Goal: Transaction & Acquisition: Obtain resource

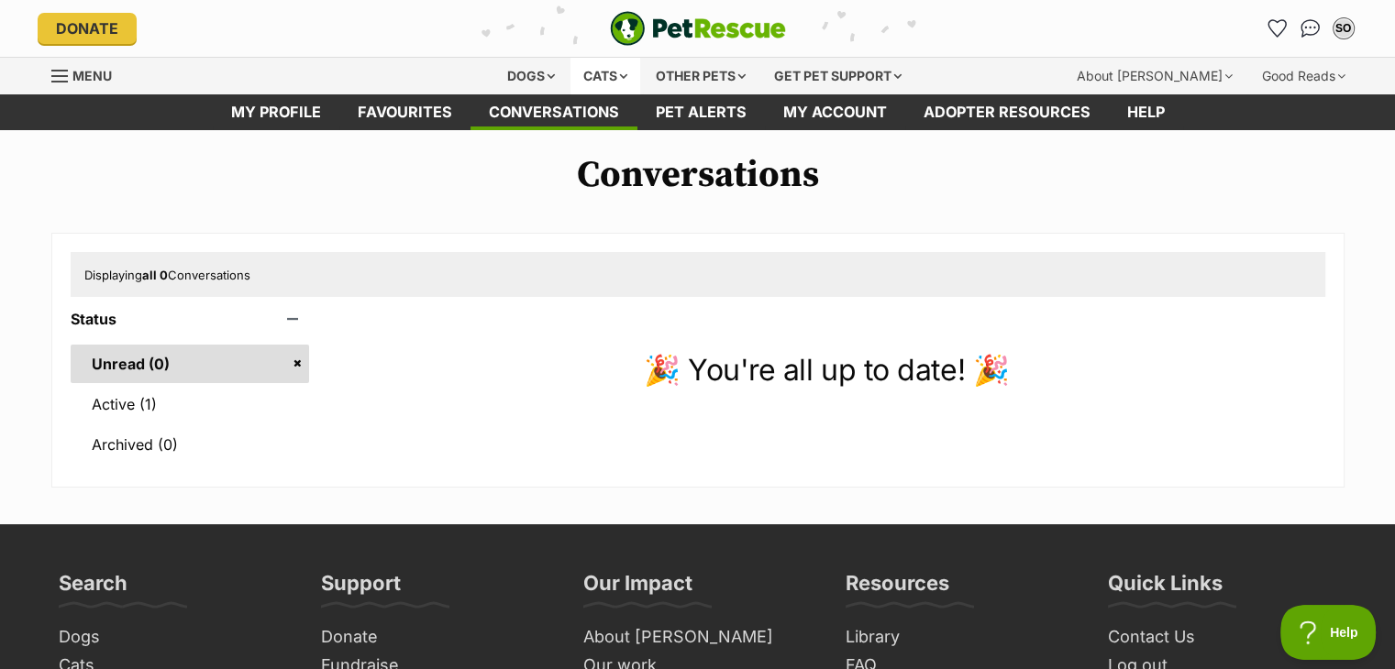
click at [594, 75] on div "Cats" at bounding box center [605, 76] width 70 height 37
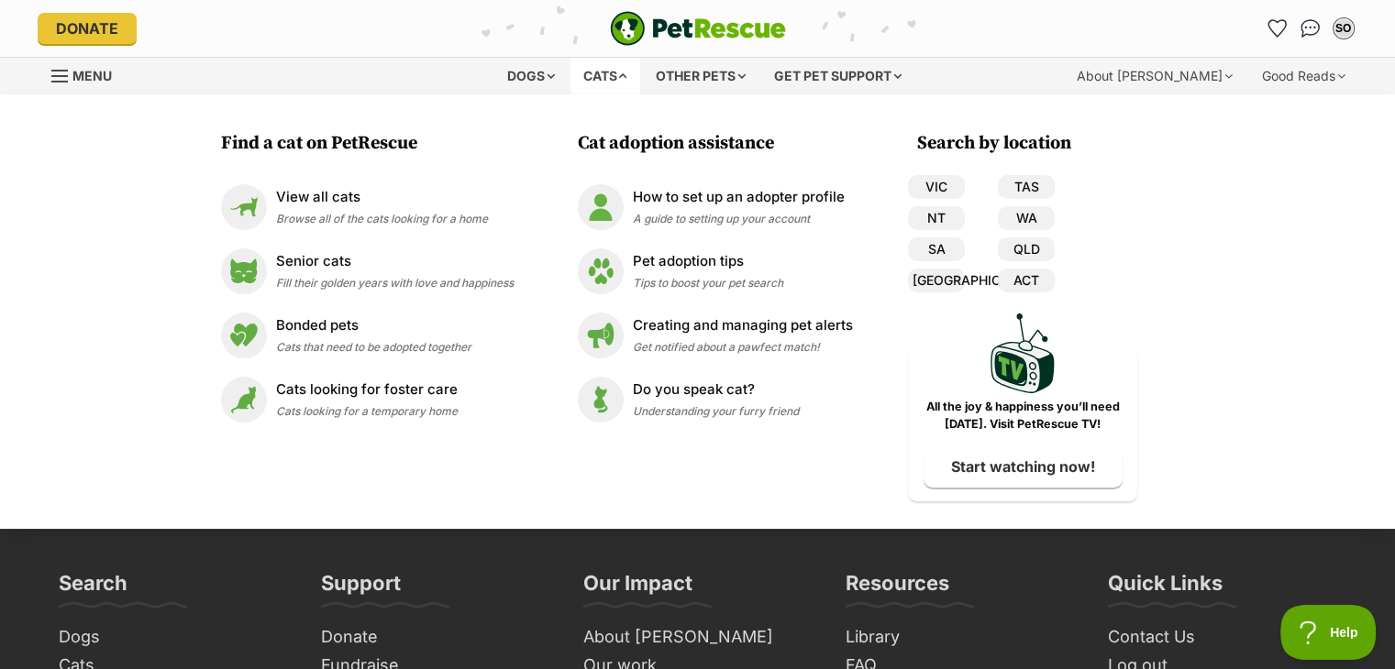
click at [594, 75] on div "Cats" at bounding box center [605, 76] width 70 height 37
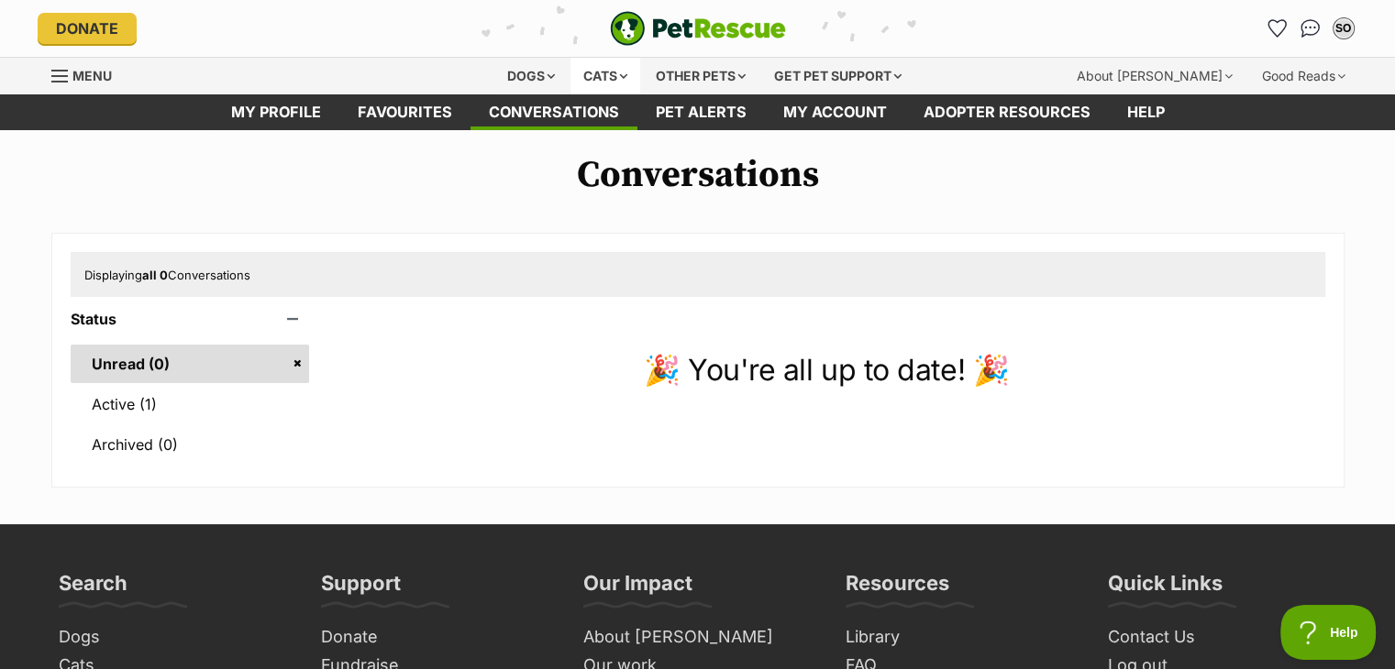
click at [594, 75] on div "Cats" at bounding box center [605, 76] width 70 height 37
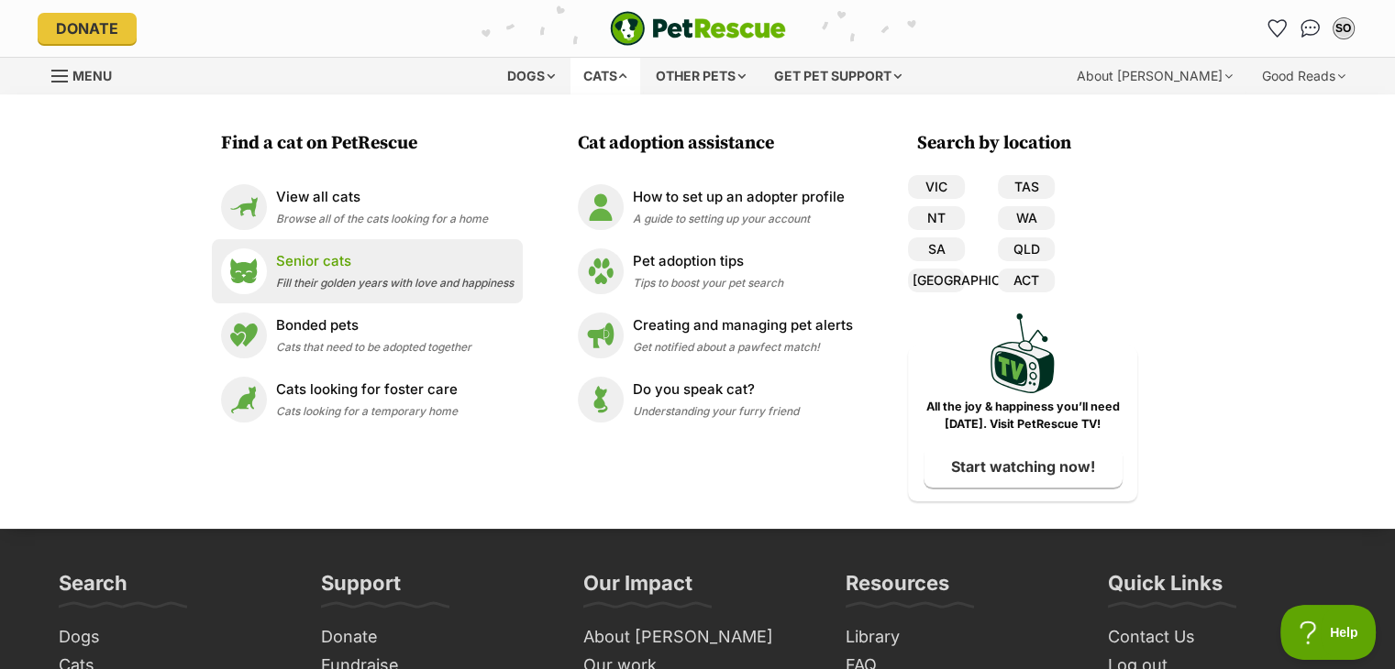
click at [337, 298] on li "Senior cats Fill their golden years with love and happiness" at bounding box center [367, 271] width 311 height 64
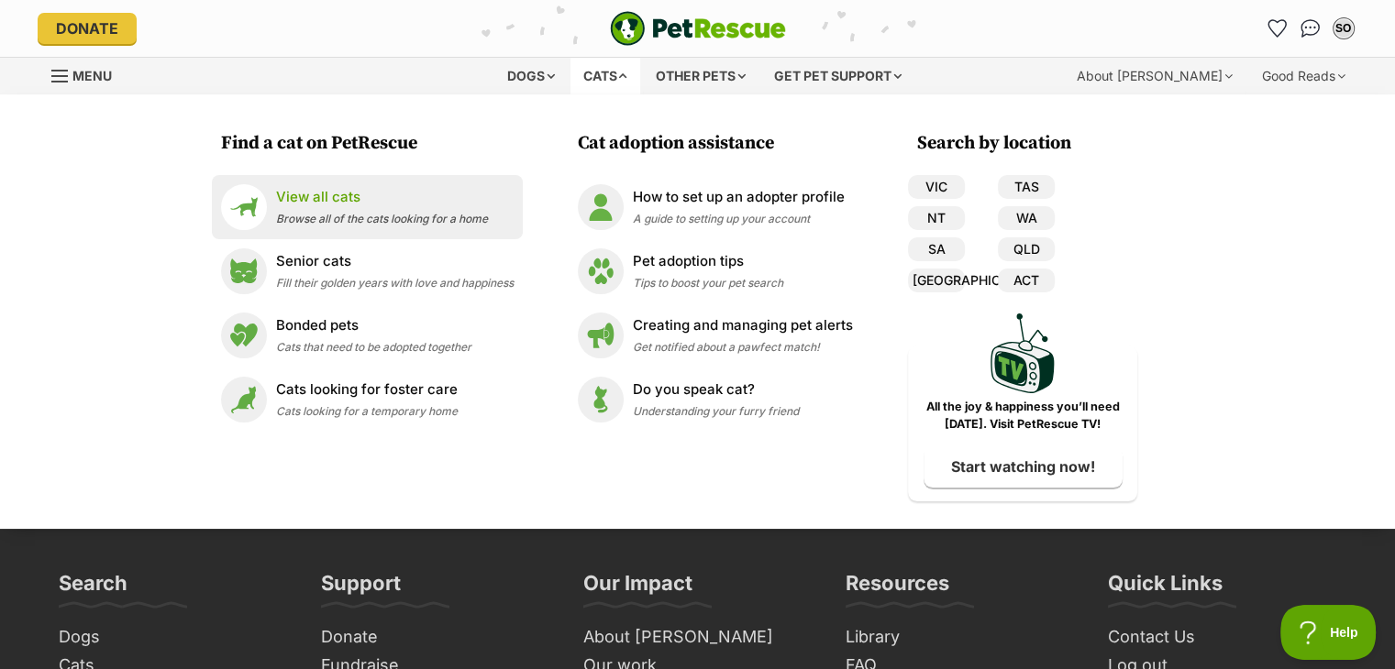
click at [299, 206] on p "View all cats" at bounding box center [382, 197] width 212 height 21
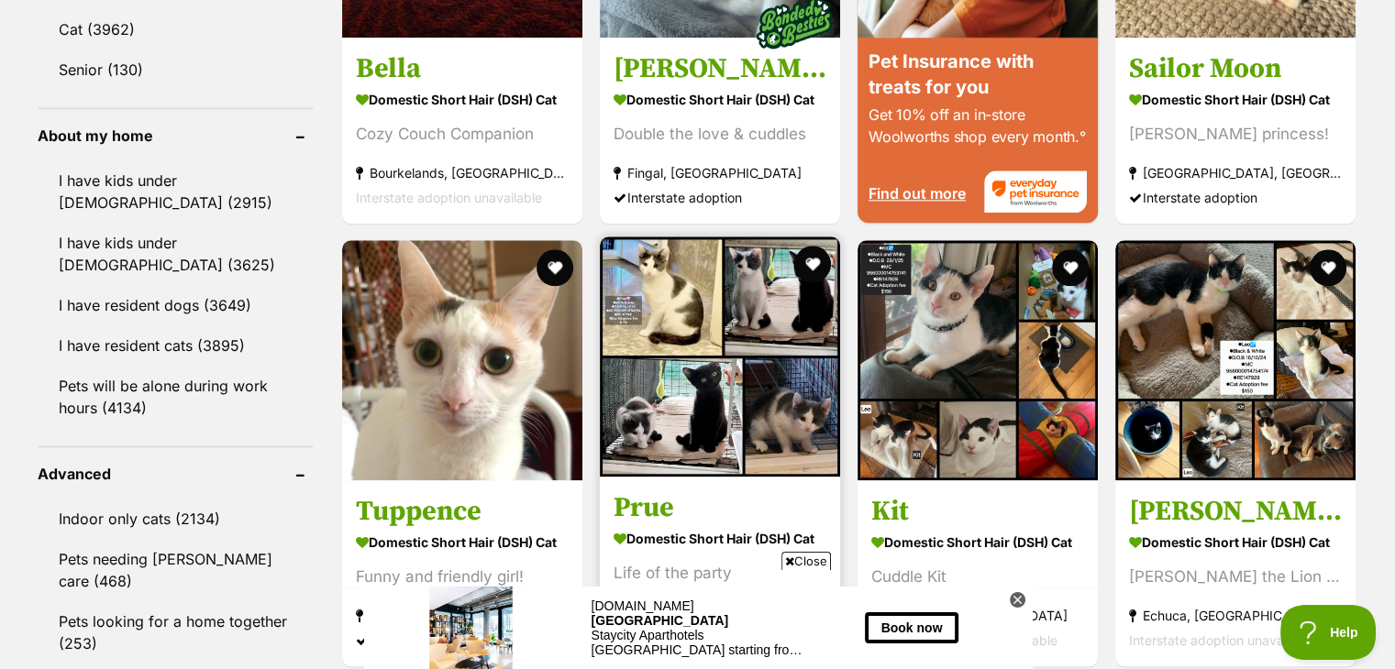
click at [708, 415] on img at bounding box center [720, 357] width 240 height 240
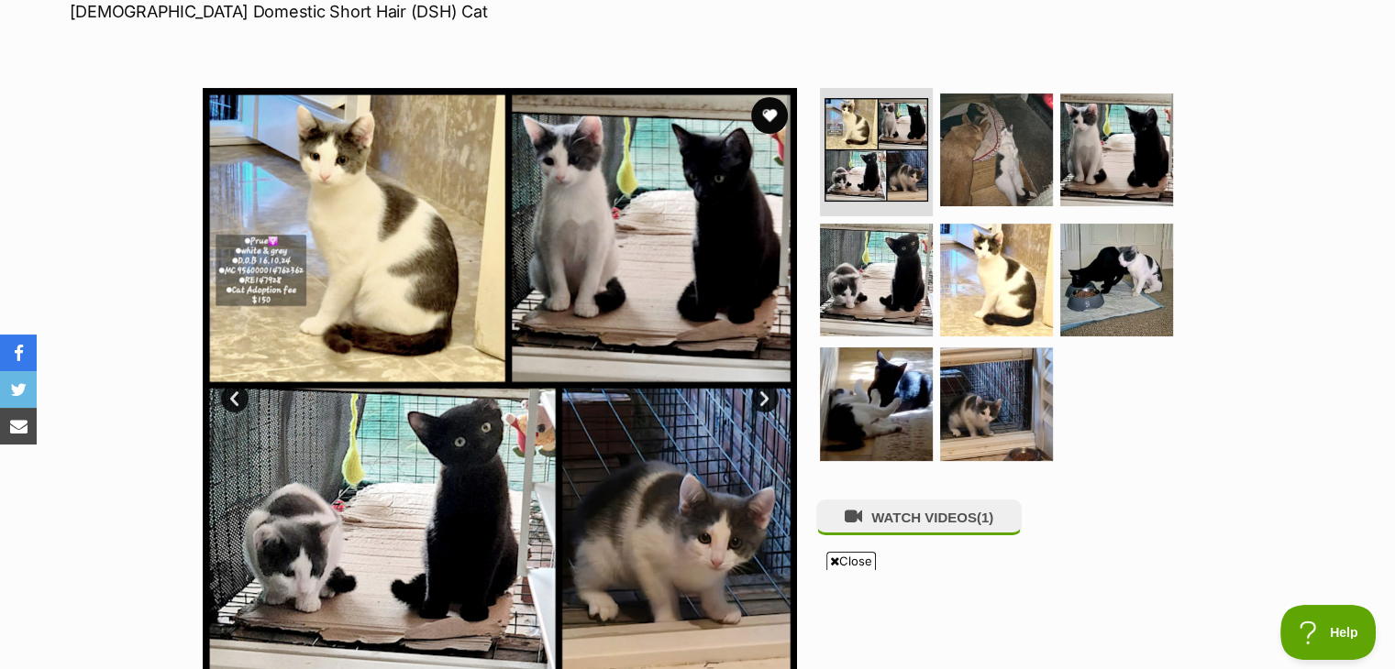
scroll to position [231, 0]
